Goal: Transaction & Acquisition: Purchase product/service

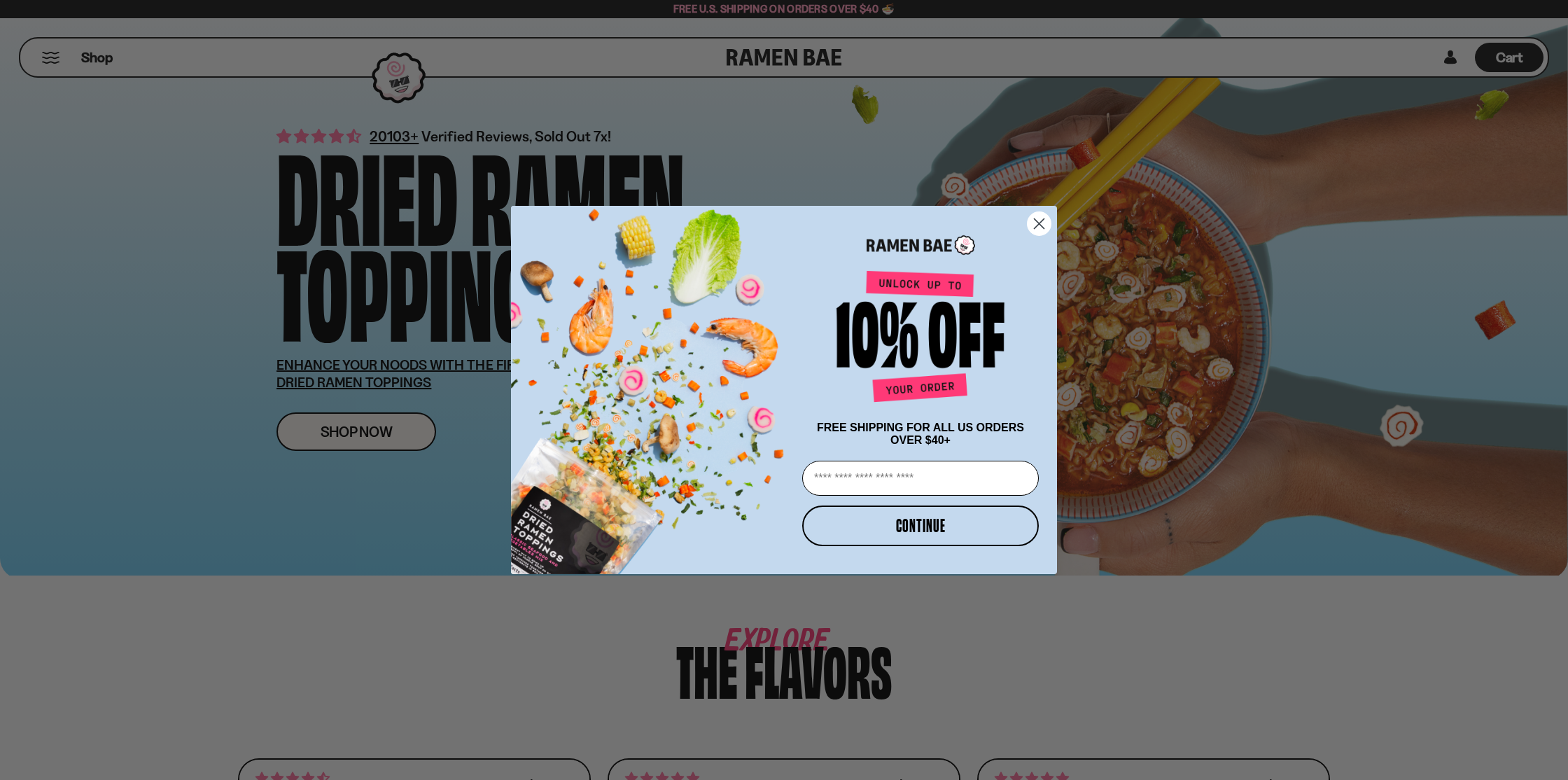
click at [1047, 217] on circle "Close dialog" at bounding box center [1039, 224] width 23 height 23
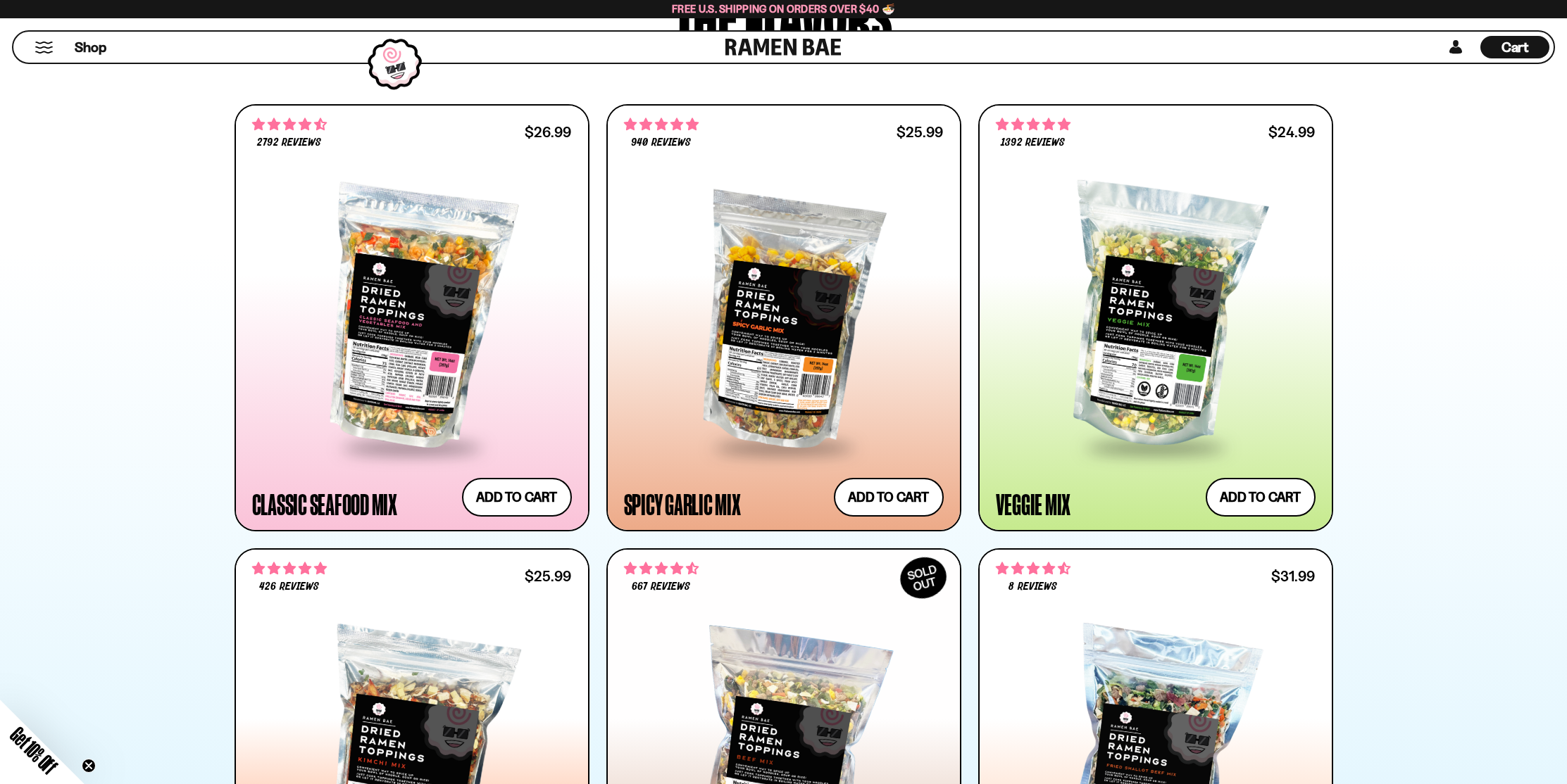
scroll to position [661, 0]
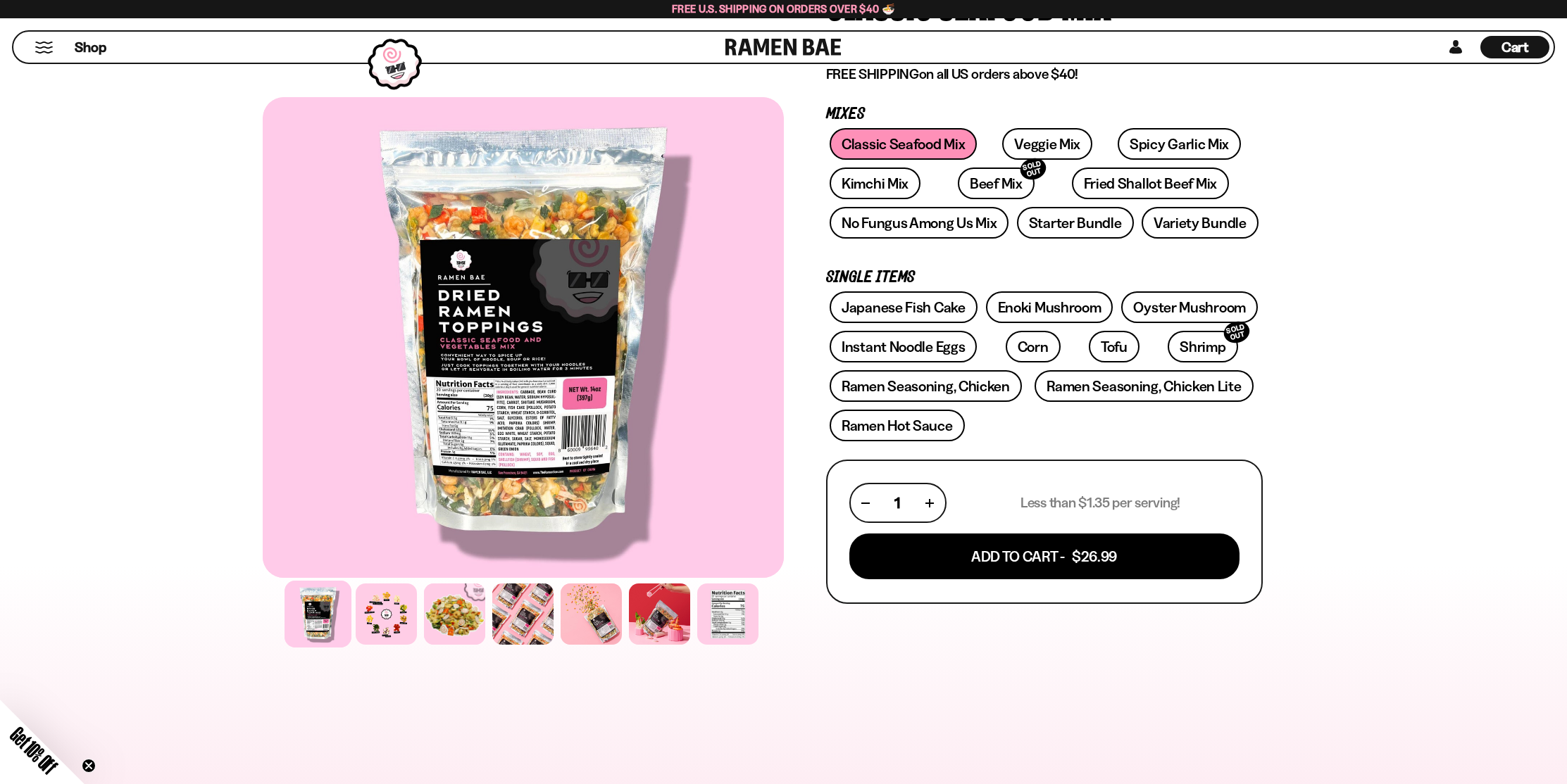
scroll to position [174, 0]
